Goal: Task Accomplishment & Management: Manage account settings

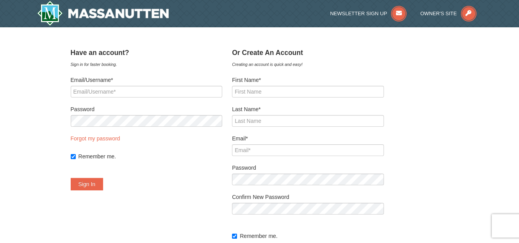
drag, startPoint x: 0, startPoint y: 0, endPoint x: 175, endPoint y: 136, distance: 221.7
click at [175, 136] on form "Email/Username* Password Forgot my password Remember me. Sign In" at bounding box center [147, 133] width 152 height 114
click at [436, 11] on span "Owner's Site" at bounding box center [438, 14] width 37 height 6
click at [86, 92] on input "Email/Username*" at bounding box center [147, 92] width 152 height 12
click at [88, 93] on input "Email/Username*" at bounding box center [147, 92] width 152 height 12
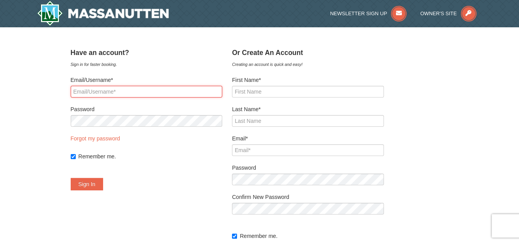
click at [88, 93] on input "Email/Username*" at bounding box center [147, 92] width 152 height 12
drag, startPoint x: 112, startPoint y: 95, endPoint x: 10, endPoint y: 67, distance: 106.4
click at [10, 67] on div "× ﻿ Have an account? Sign in for faster booking. Email/Username* wiebuscm Passw…" at bounding box center [259, 165] width 519 height 276
type input "TW2263"
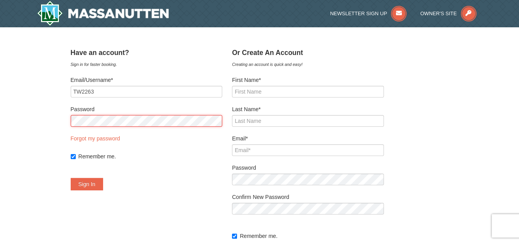
click at [71, 178] on button "Sign In" at bounding box center [87, 184] width 33 height 12
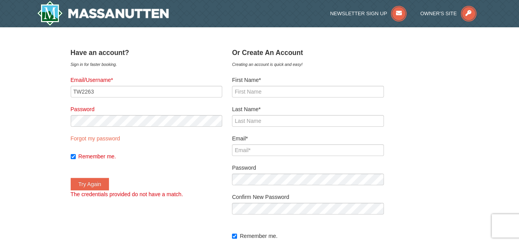
click at [27, 130] on div "× ﻿ Have an account? Sign in for faster booking. Email/Username* TW2263 Passwor…" at bounding box center [259, 165] width 519 height 276
click at [12, 123] on div "× ﻿ Have an account? Sign in for faster booking. Email/Username* TW2263 Passwor…" at bounding box center [259, 165] width 519 height 276
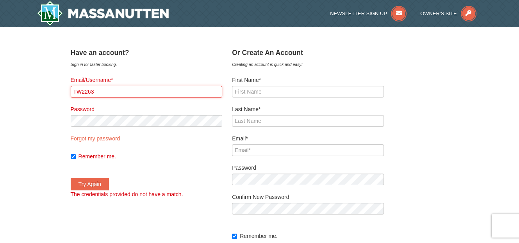
drag, startPoint x: 106, startPoint y: 96, endPoint x: 0, endPoint y: 63, distance: 110.9
click at [0, 63] on div "× ﻿ Have an account? Sign in for faster booking. Email/Username* TW2263 Passwor…" at bounding box center [259, 165] width 519 height 276
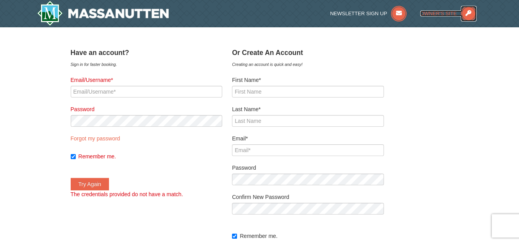
click at [465, 10] on icon at bounding box center [469, 14] width 16 height 16
click at [469, 9] on icon at bounding box center [469, 14] width 16 height 16
